Goal: Task Accomplishment & Management: Manage account settings

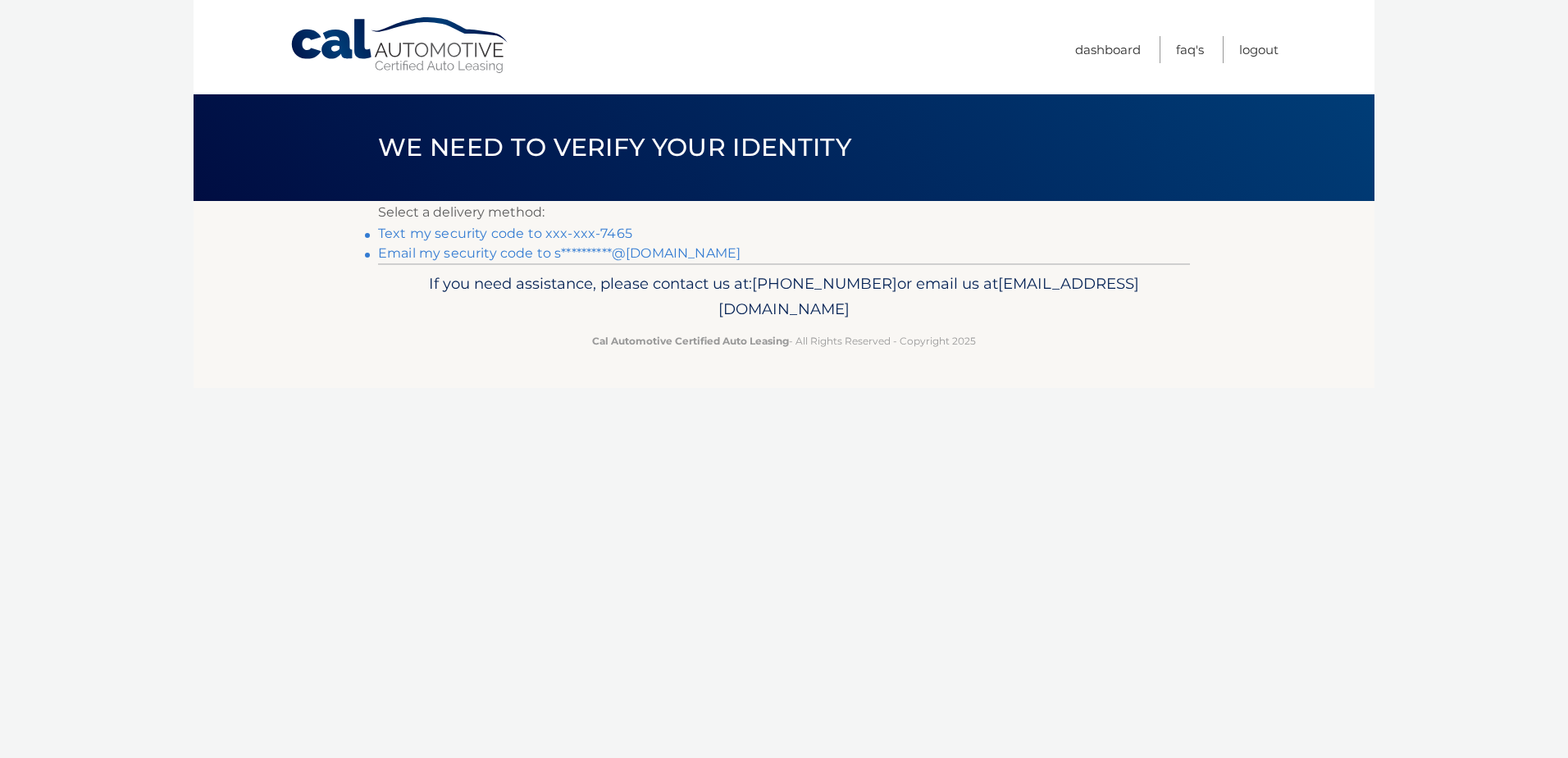
click at [523, 234] on link "Text my security code to xxx-xxx-7465" at bounding box center [505, 233] width 255 height 16
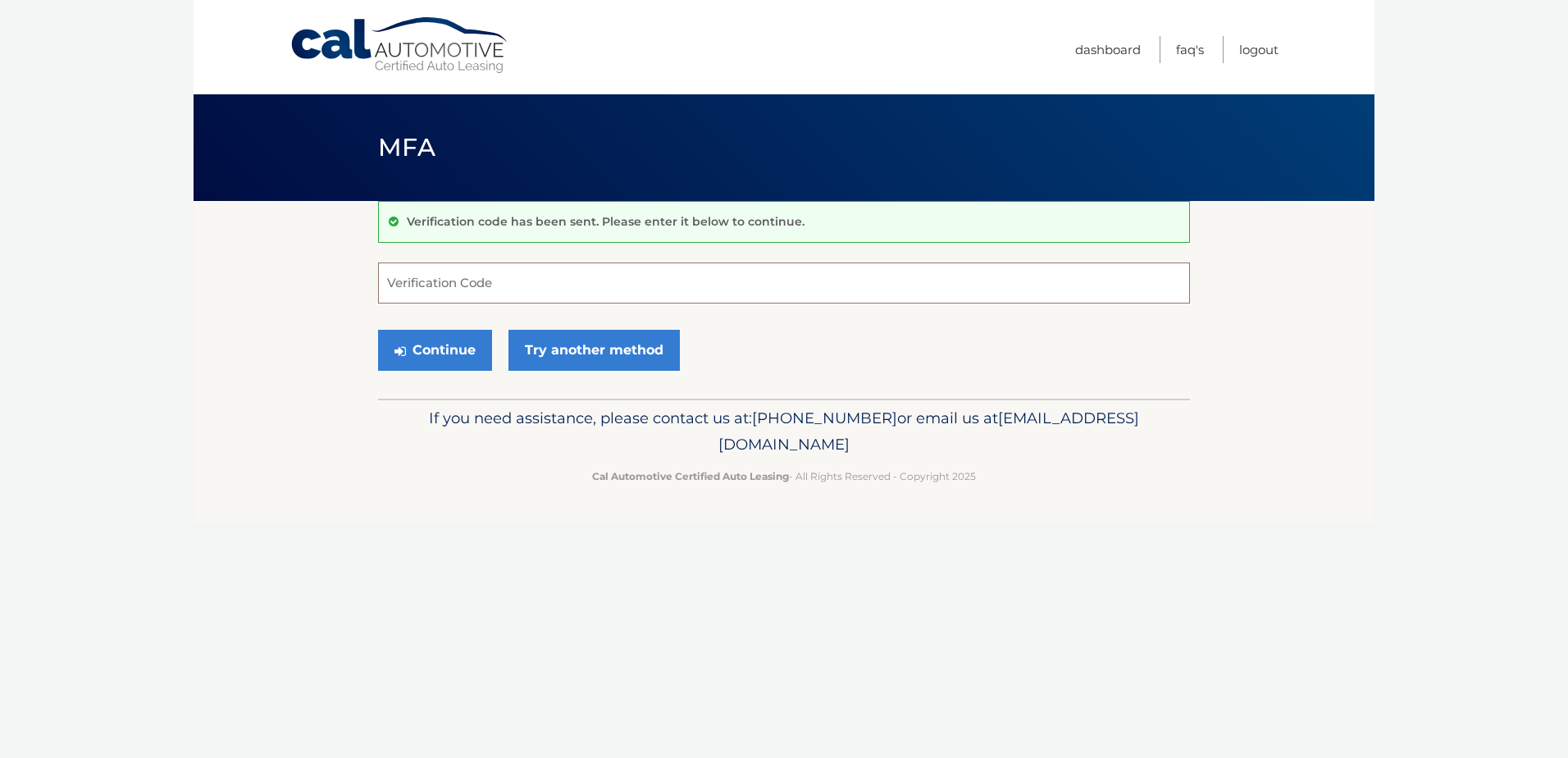
drag, startPoint x: 450, startPoint y: 281, endPoint x: 448, endPoint y: 266, distance: 15.1
click at [449, 274] on input "Verification Code" at bounding box center [784, 283] width 812 height 41
type input "952461"
click at [414, 349] on button "Continue" at bounding box center [434, 350] width 114 height 41
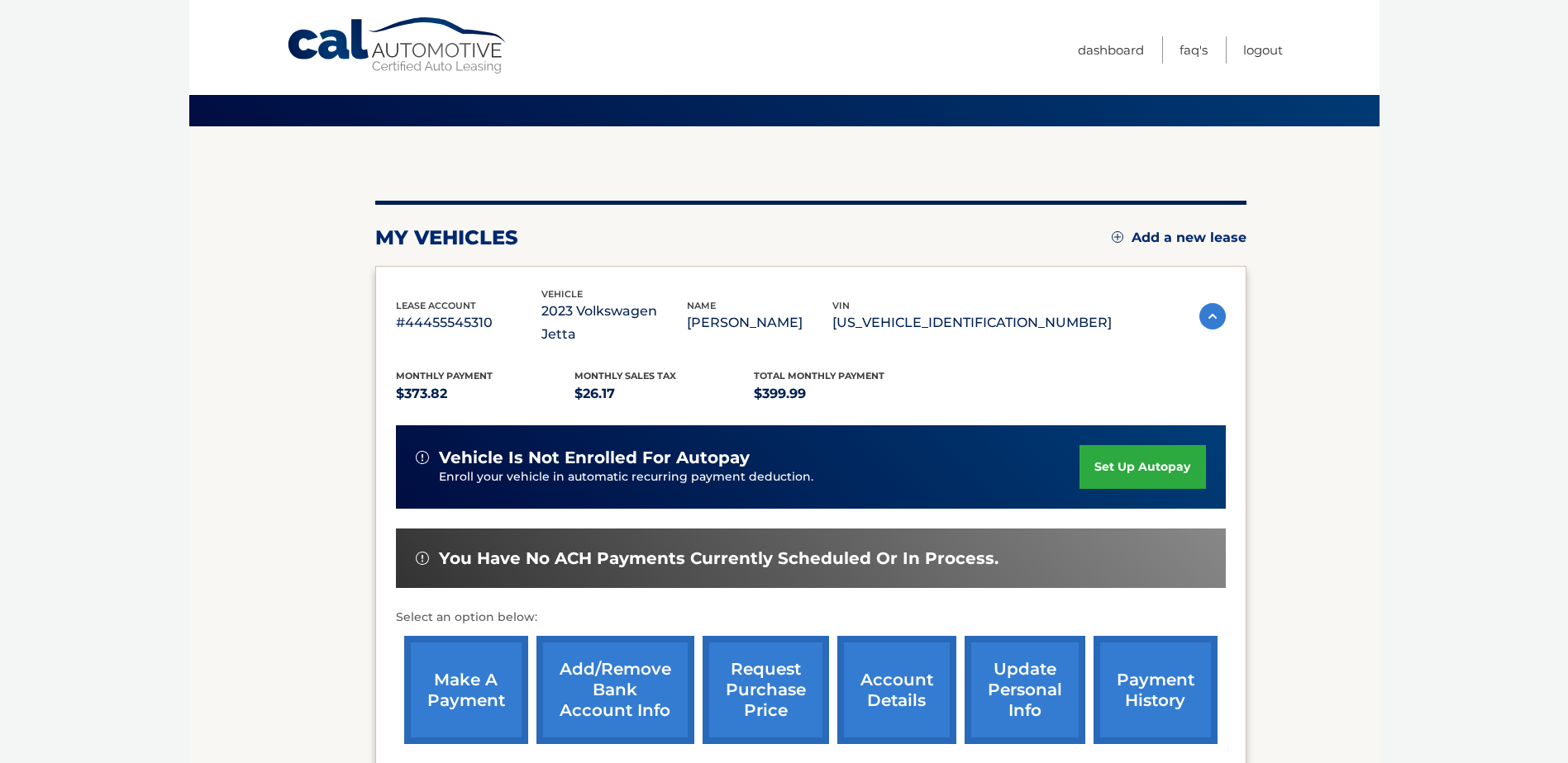
scroll to position [238, 0]
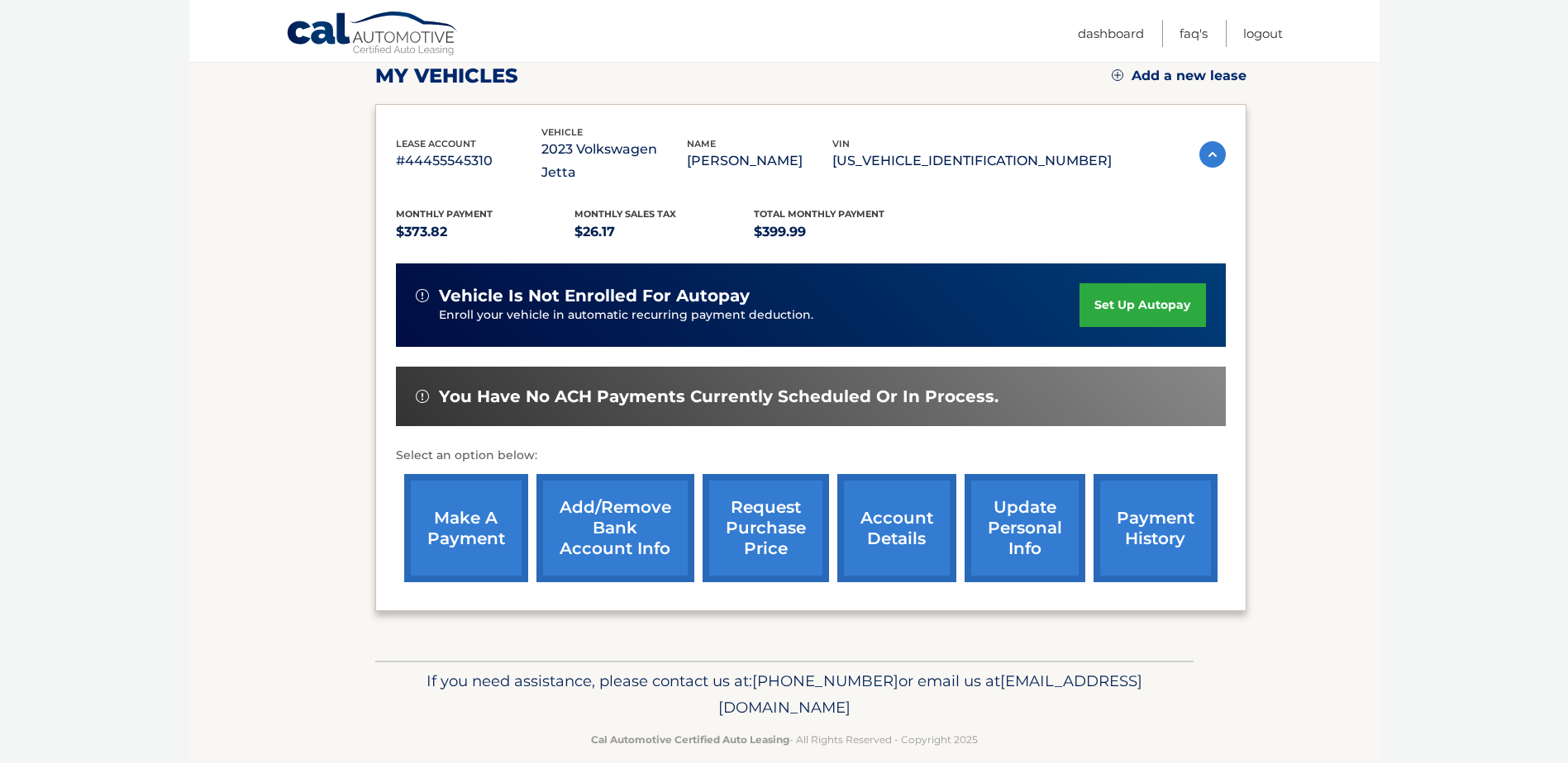
click at [480, 522] on link "make a payment" at bounding box center [466, 528] width 124 height 109
click at [1160, 518] on link "payment history" at bounding box center [1155, 528] width 124 height 109
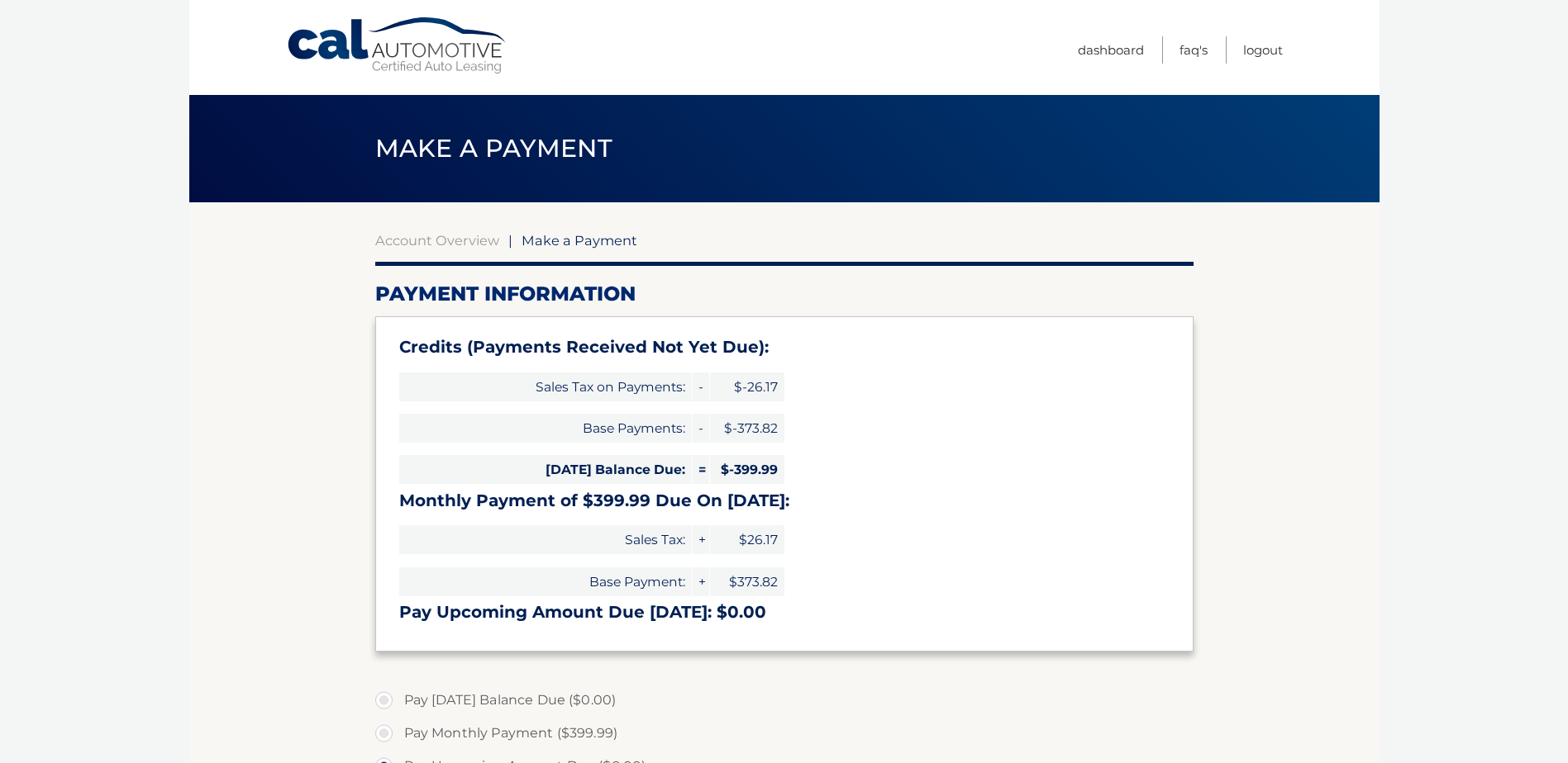
select select "NDAwZDJlODctYTZiZi00MDgzLTg0MjMtYzgzZDc1NzY2NGEw"
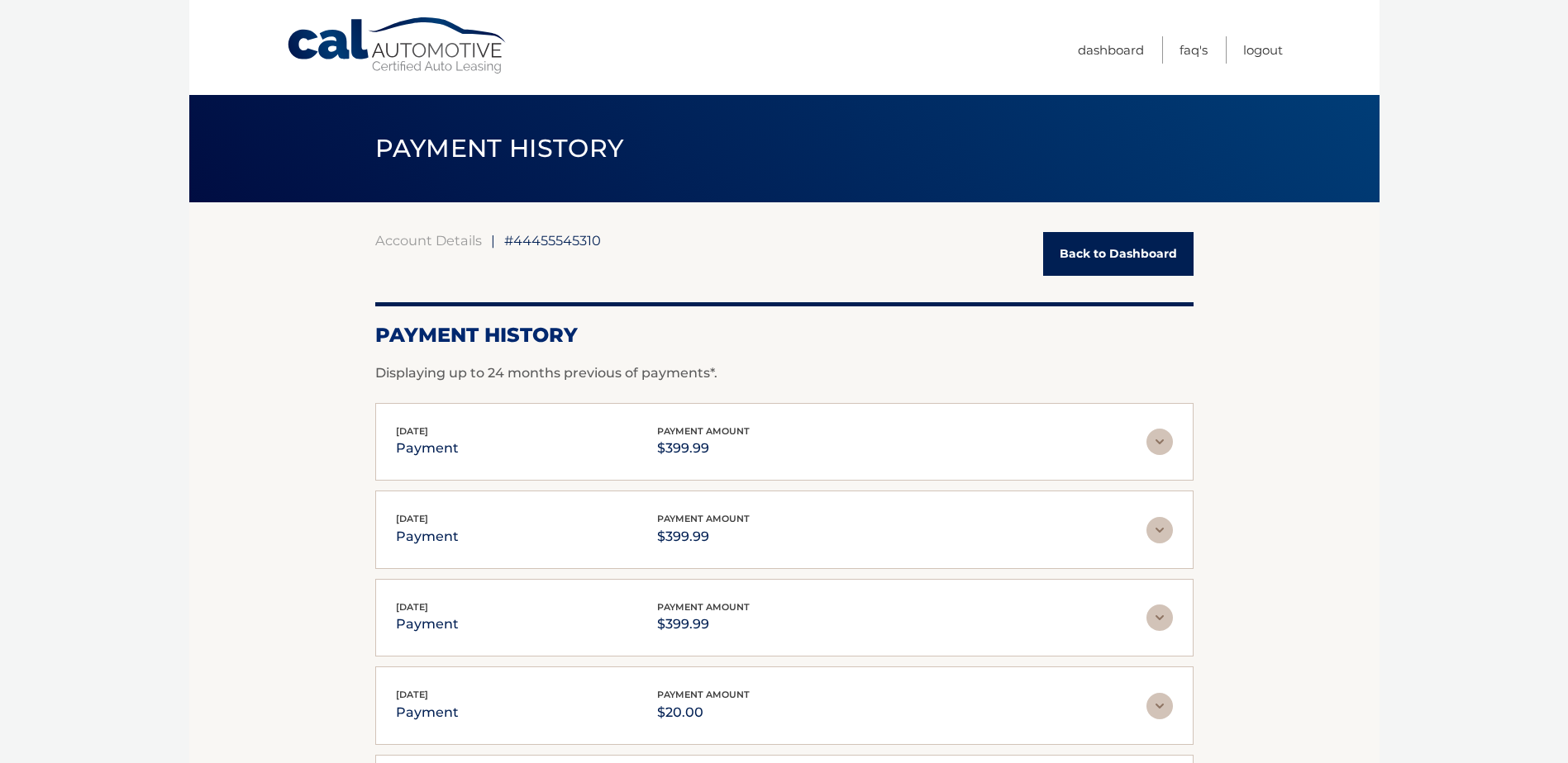
click at [1155, 443] on img at bounding box center [1159, 441] width 26 height 26
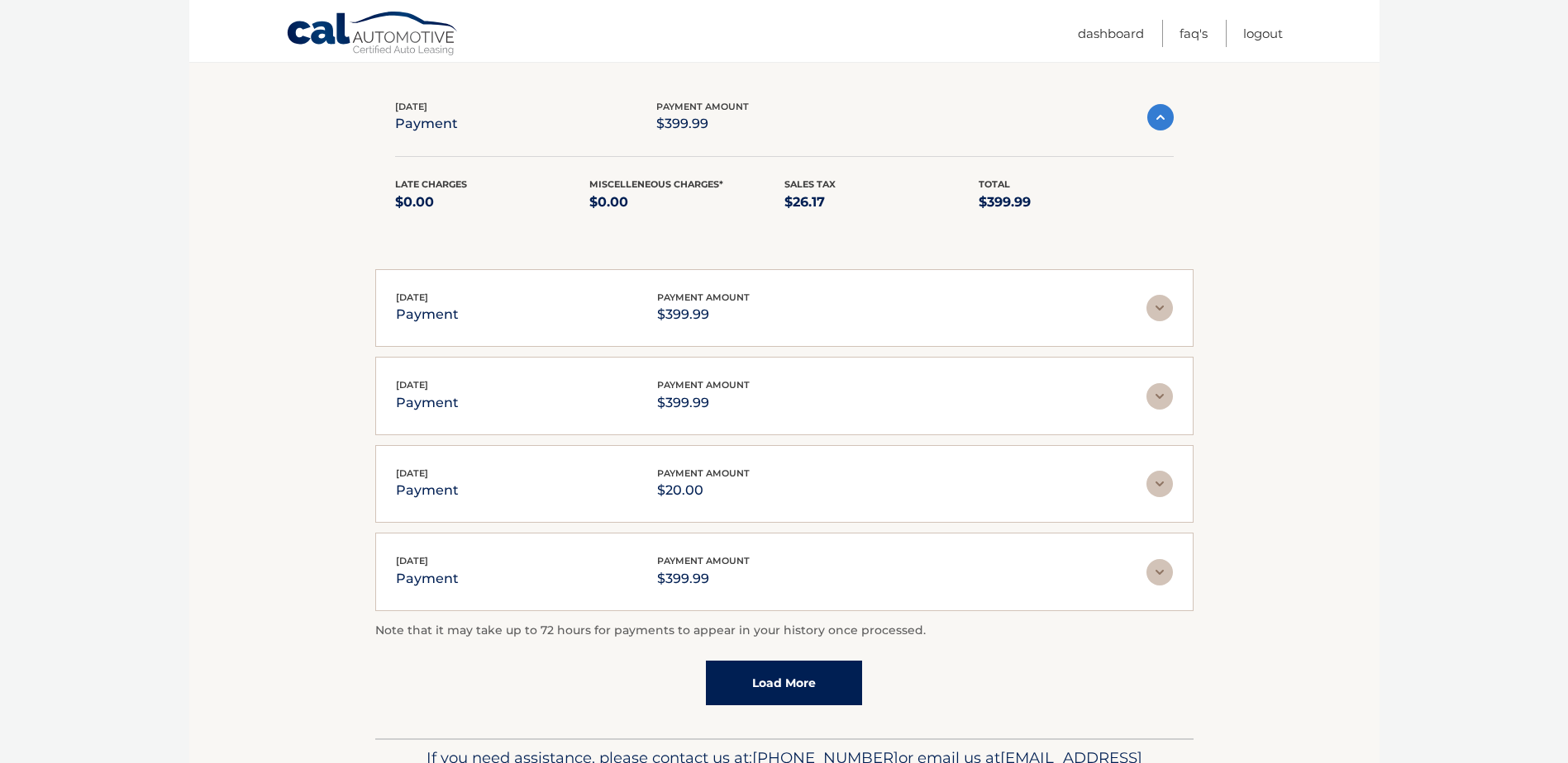
scroll to position [331, 0]
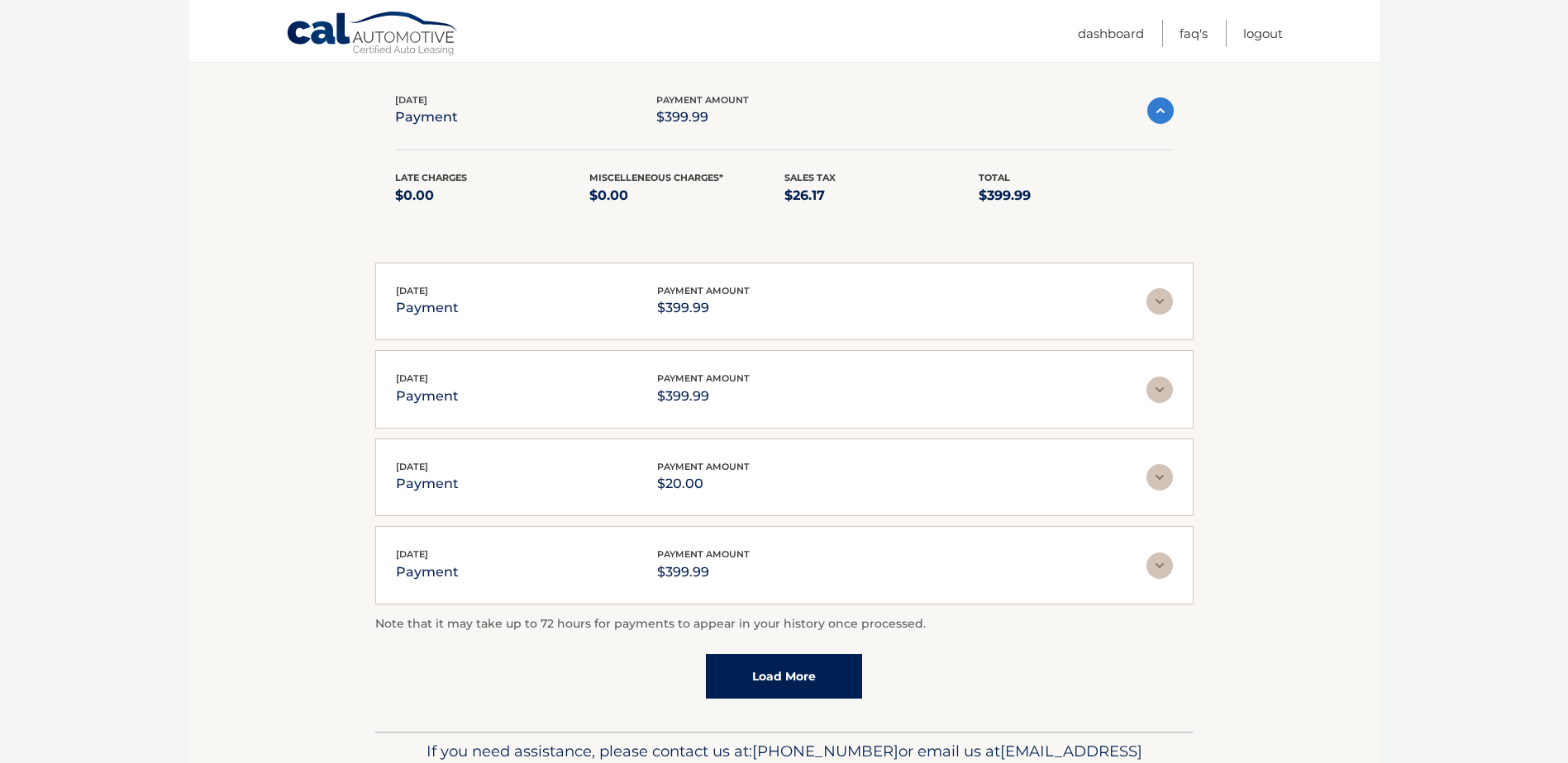
click at [1160, 560] on img at bounding box center [1159, 565] width 26 height 26
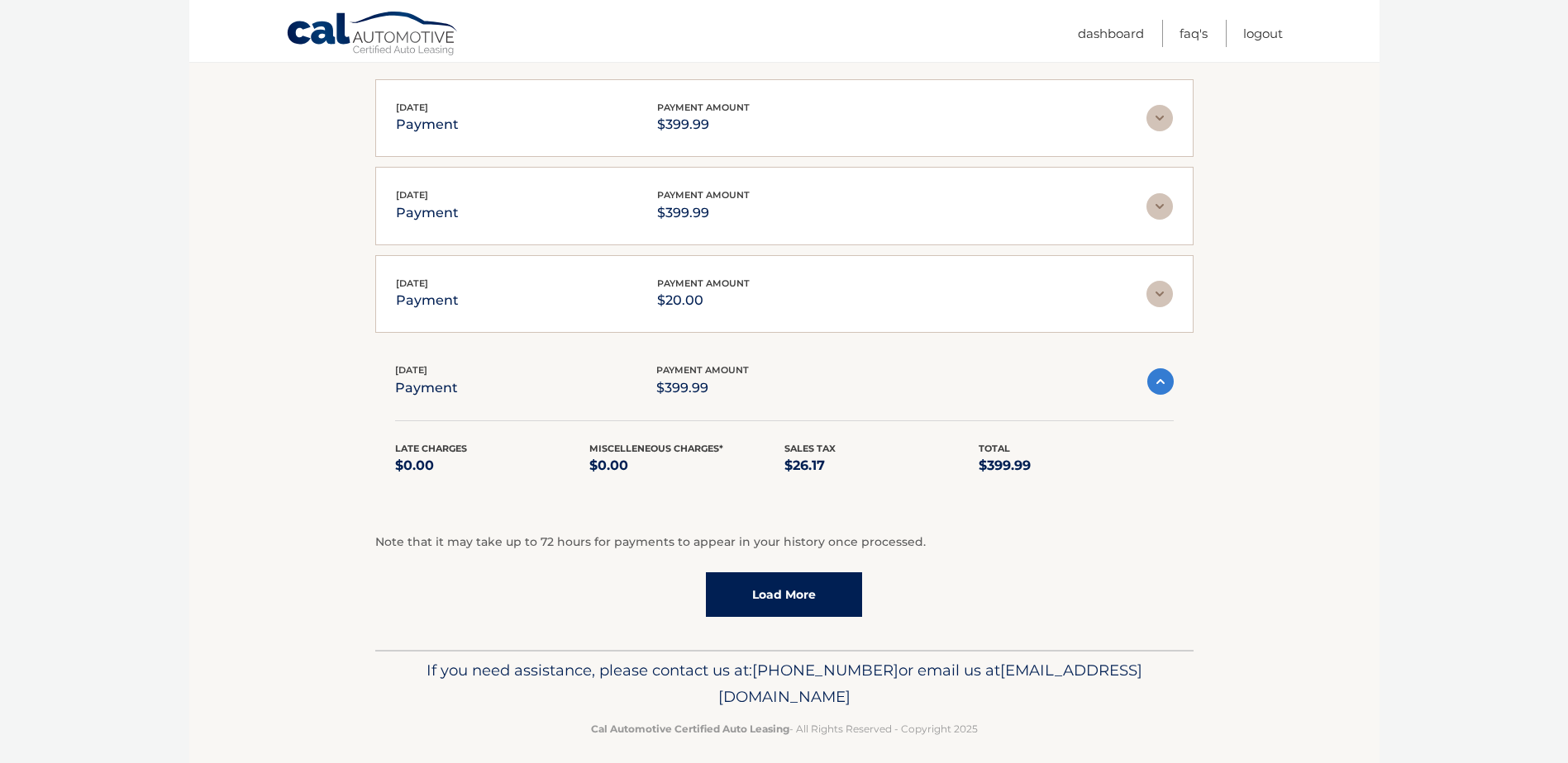
scroll to position [526, 0]
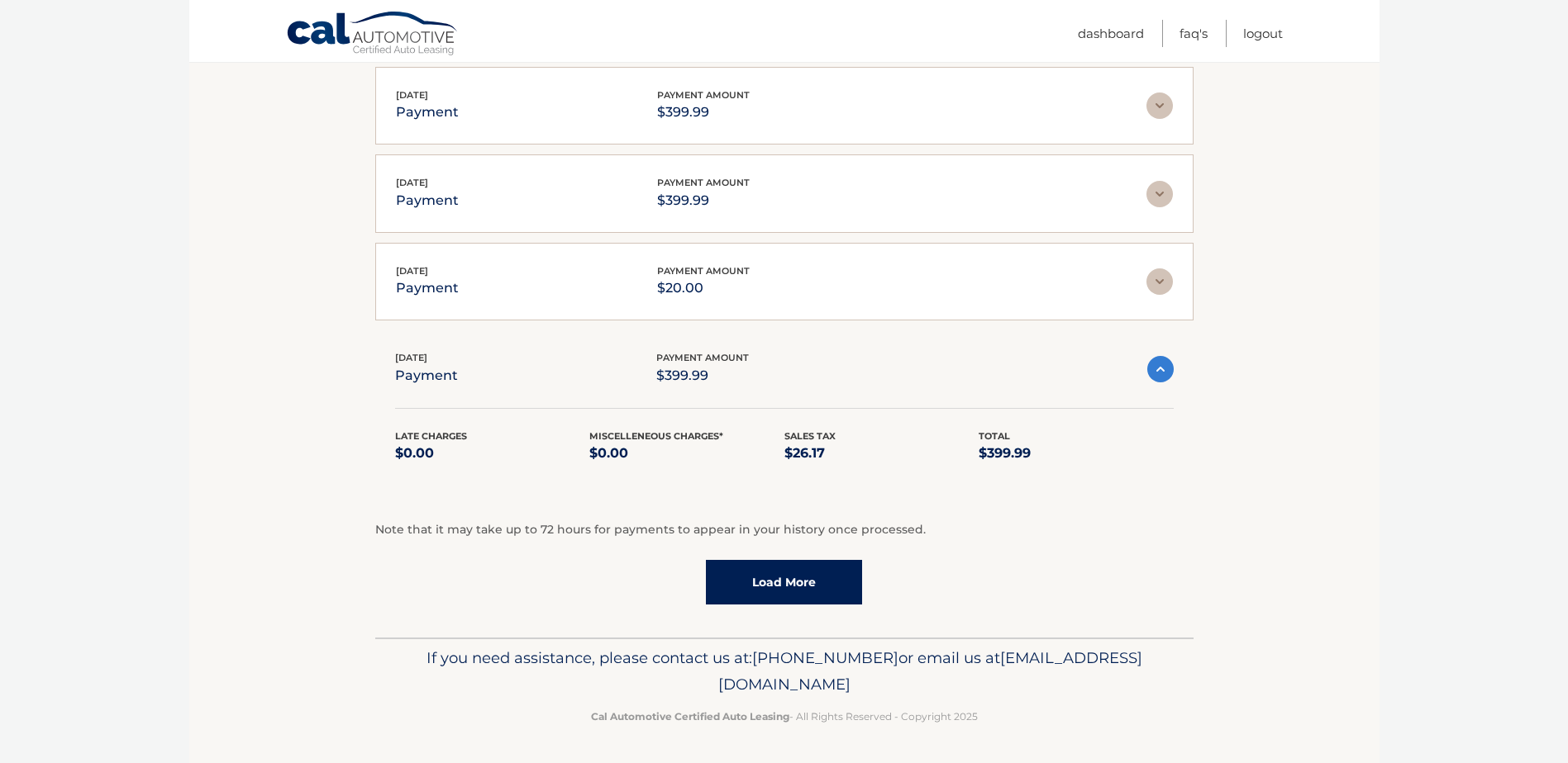
click at [801, 578] on link "Load More" at bounding box center [784, 582] width 157 height 45
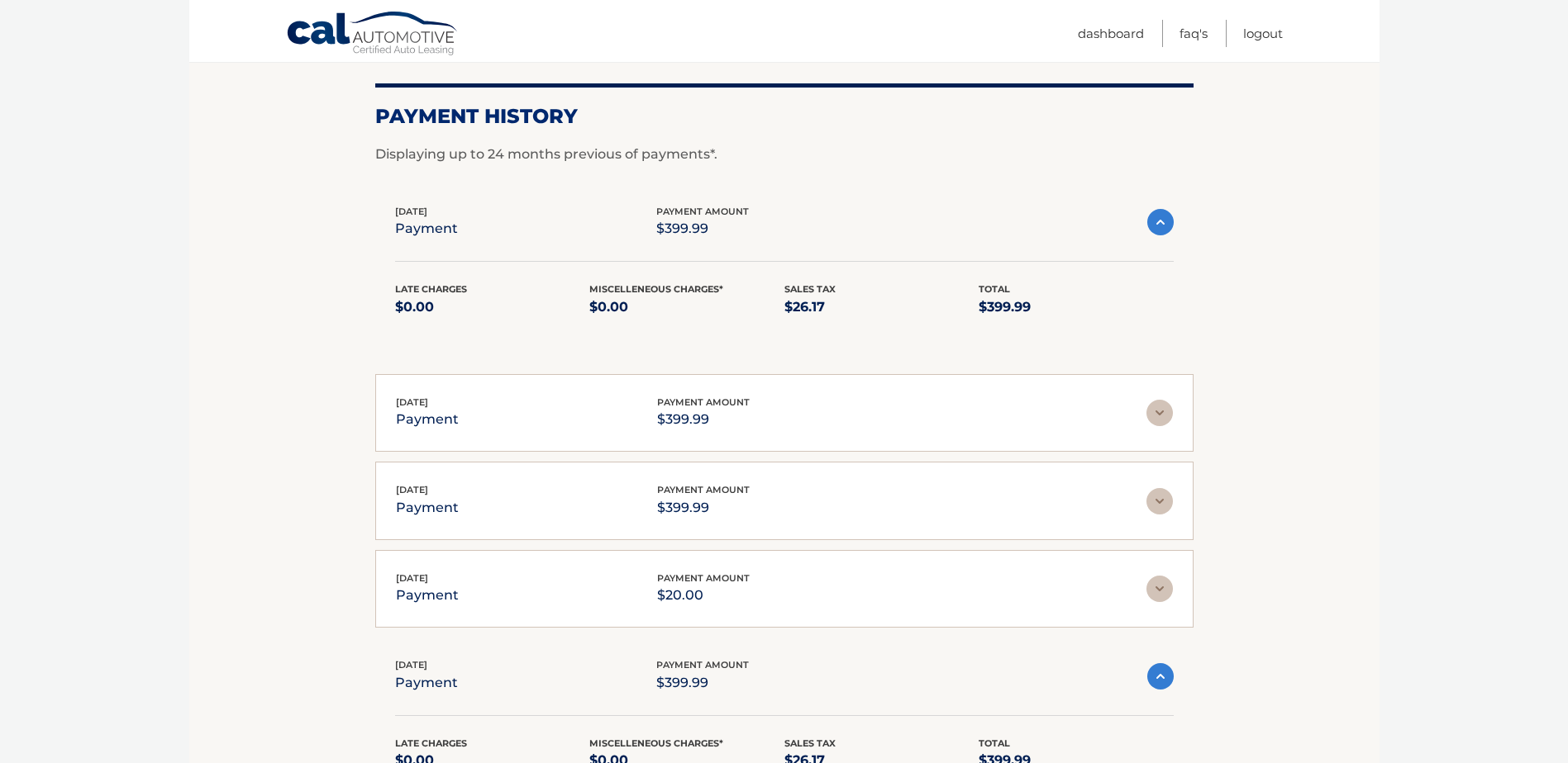
scroll to position [196, 0]
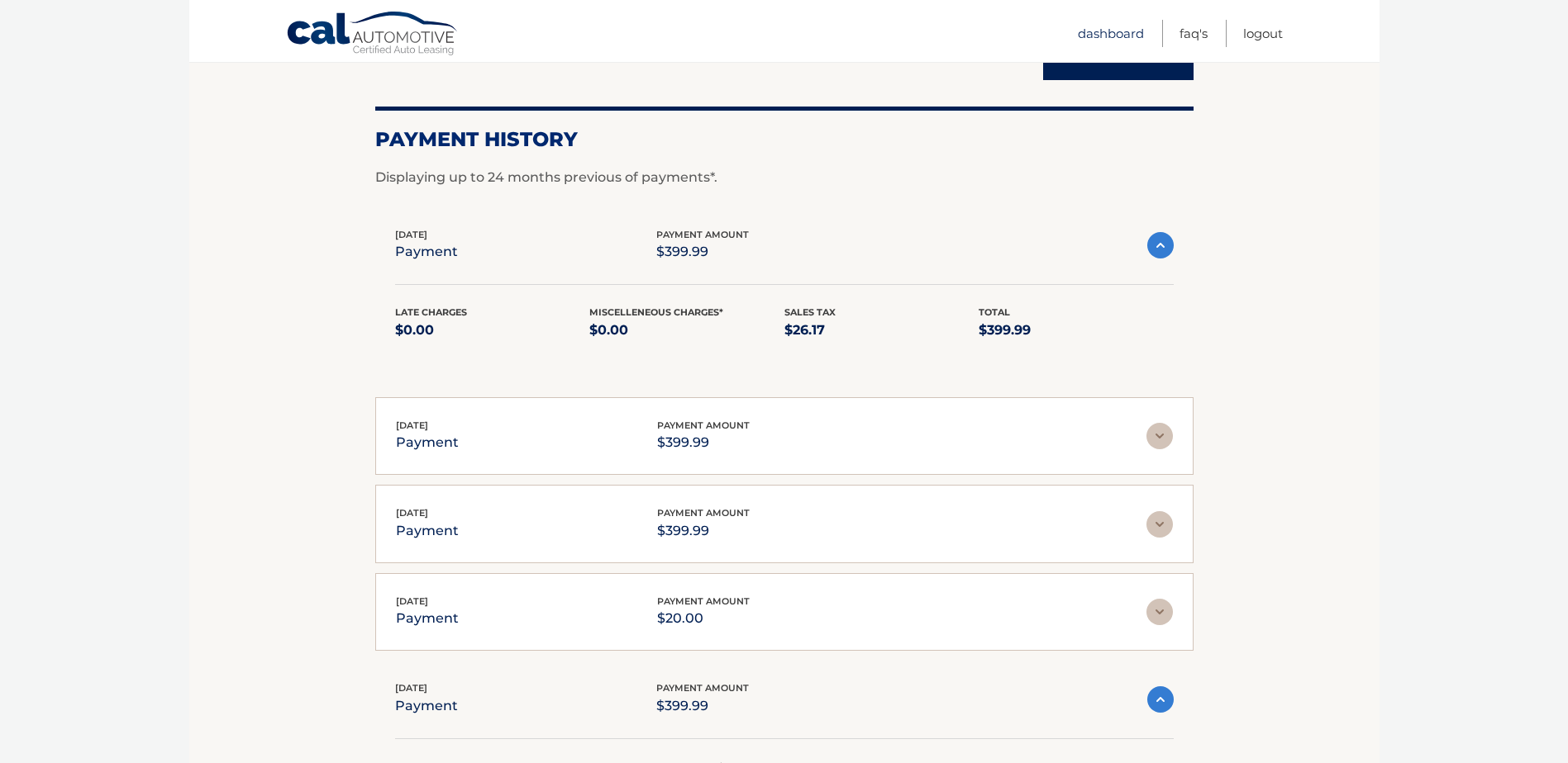
click at [1086, 34] on link "Dashboard" at bounding box center [1111, 33] width 67 height 27
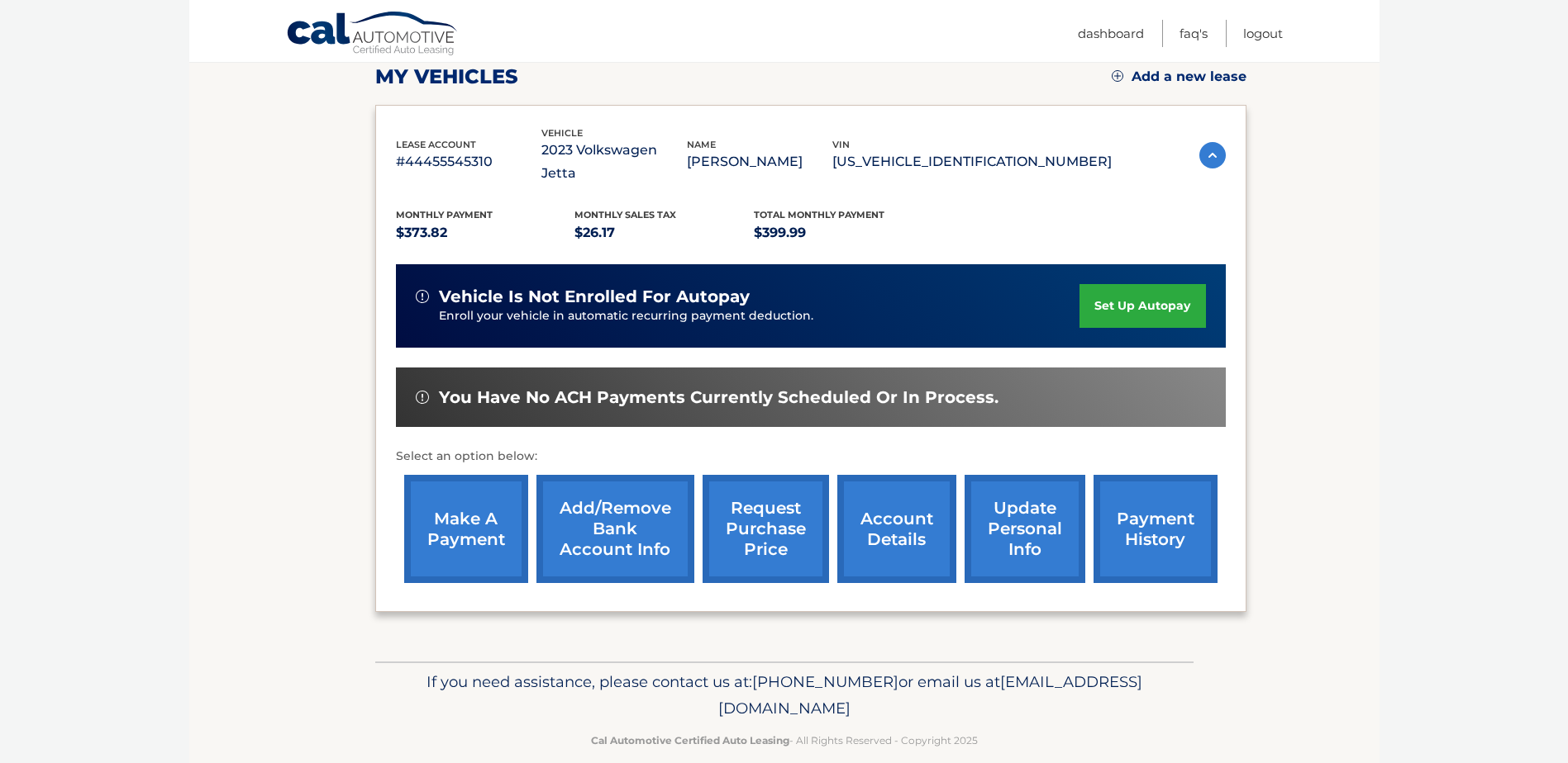
scroll to position [238, 0]
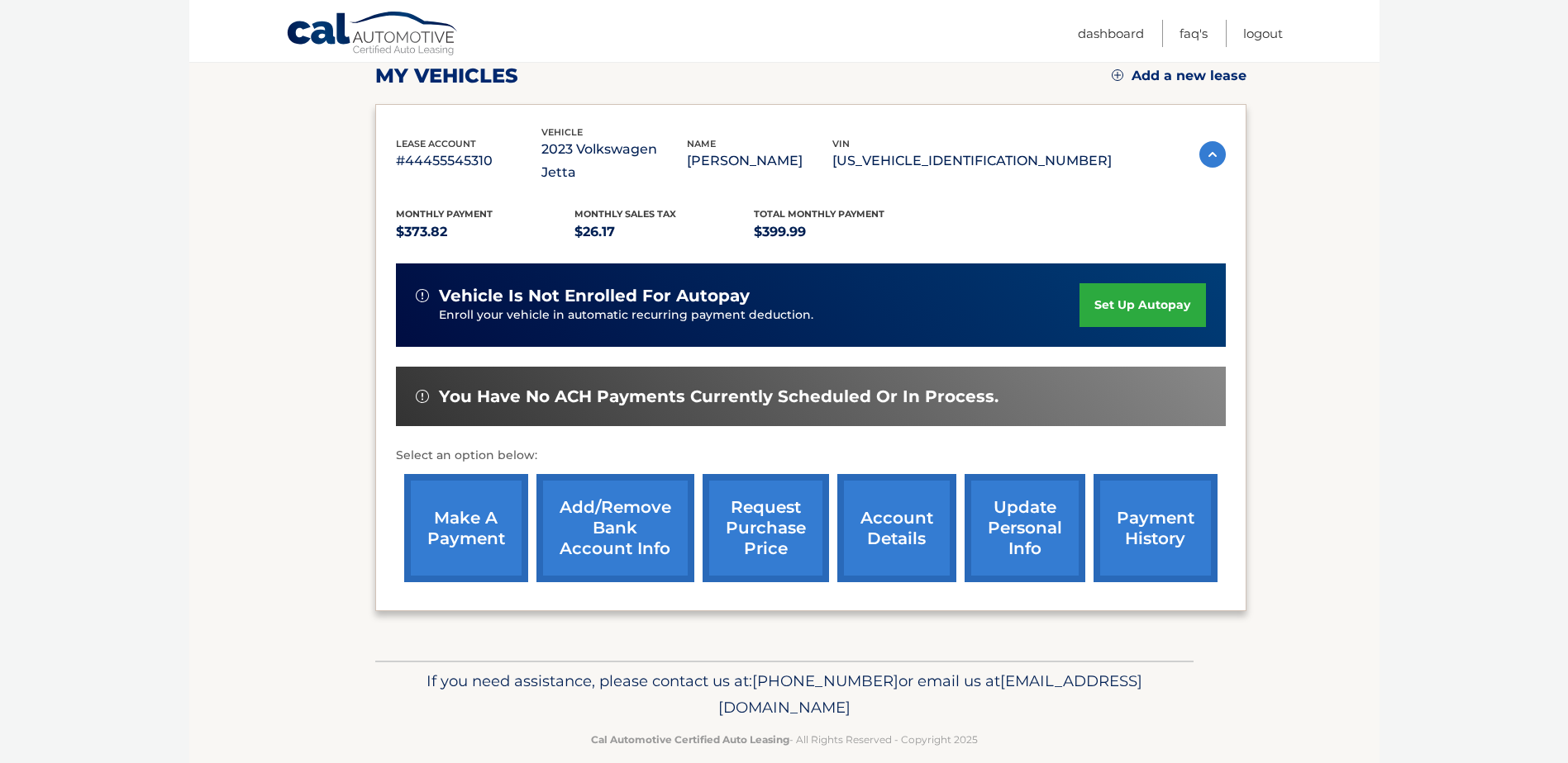
click at [458, 522] on link "make a payment" at bounding box center [466, 528] width 124 height 109
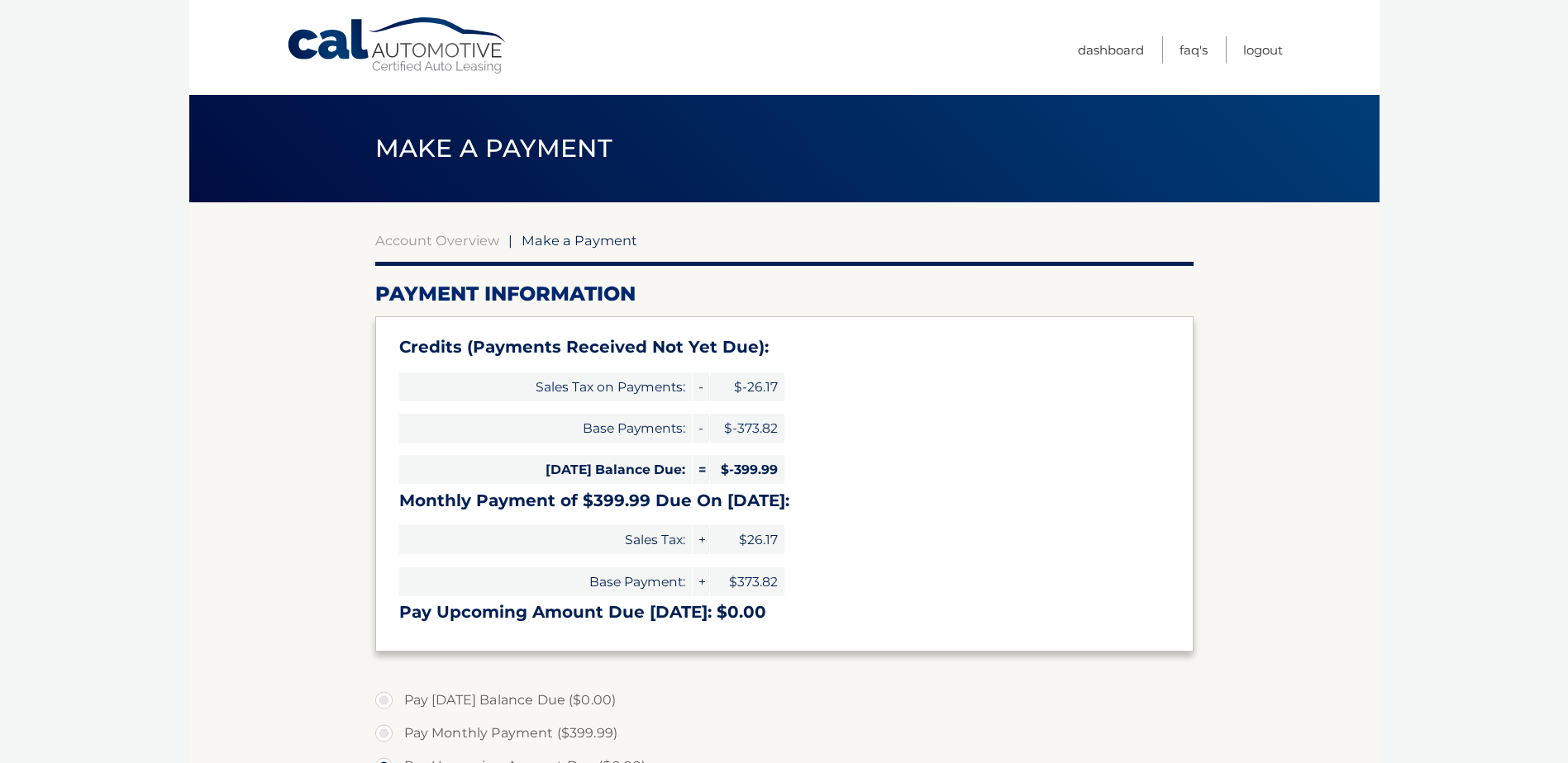
select select "NDAwZDJlODctYTZiZi00MDgzLTg0MjMtYzgzZDc1NzY2NGEw"
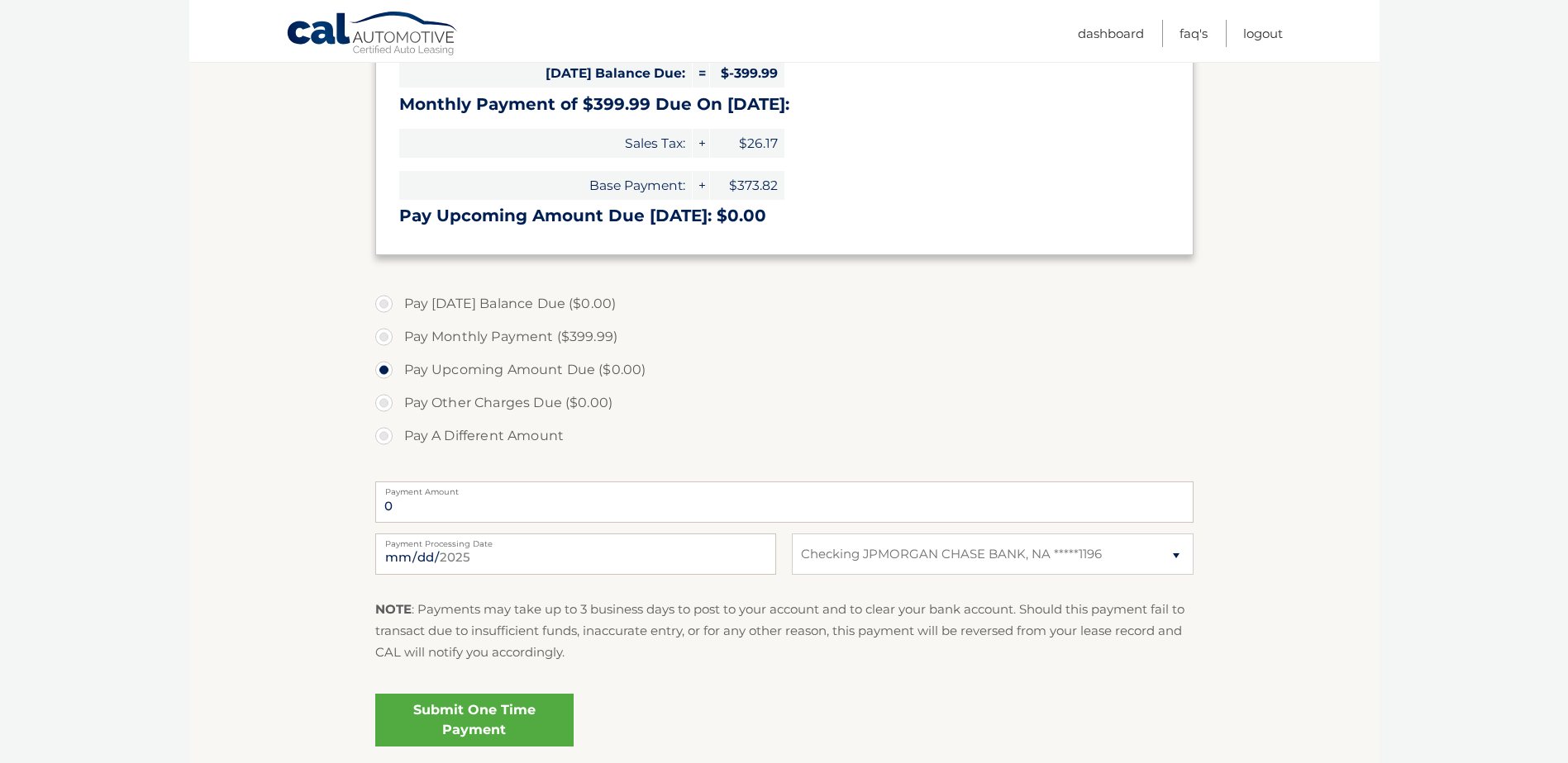
scroll to position [247, 0]
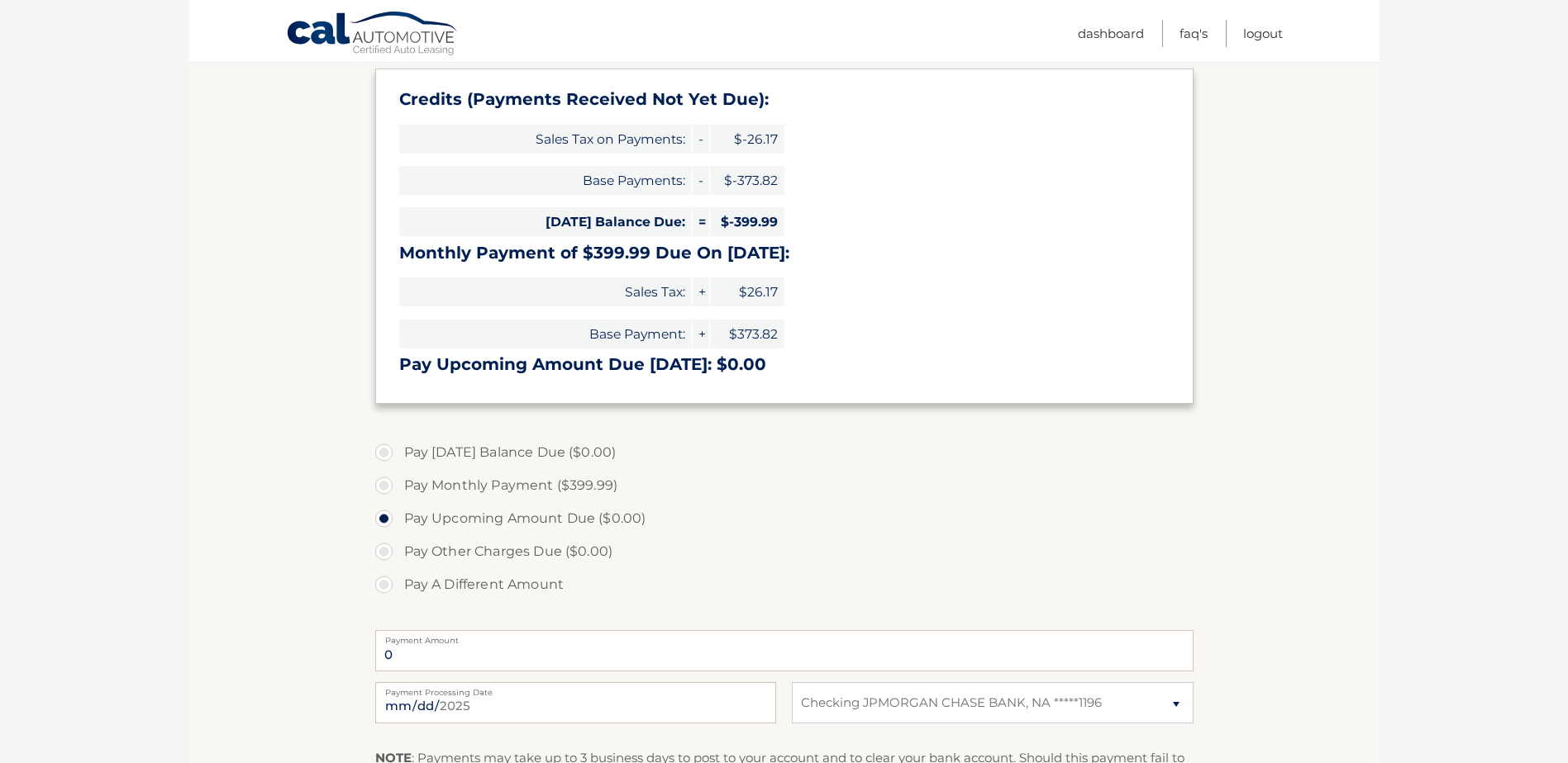
click at [386, 448] on label "Pay Today's Balance Due ($0.00)" at bounding box center [784, 453] width 818 height 33
click at [383, 449] on label "Pay Today's Balance Due ($0.00)" at bounding box center [784, 453] width 818 height 33
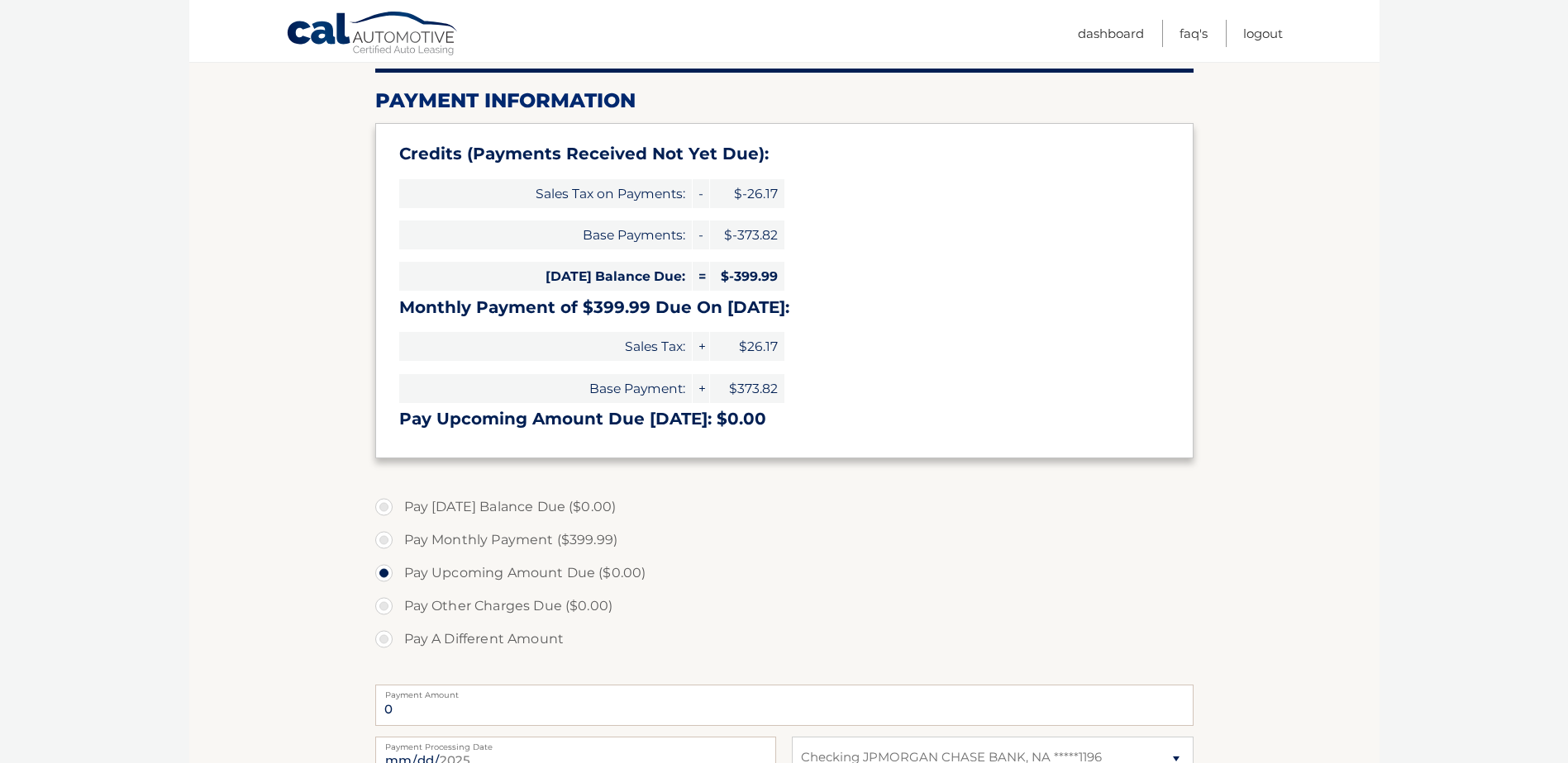
scroll to position [0, 0]
